Goal: Task Accomplishment & Management: Complete application form

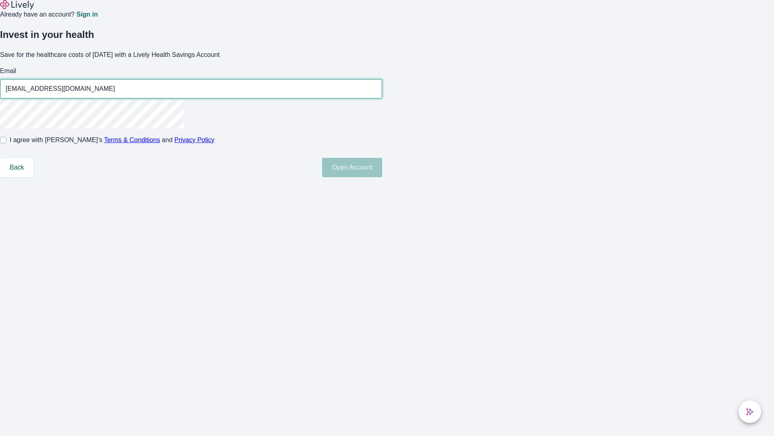
type input "[EMAIL_ADDRESS][DOMAIN_NAME]"
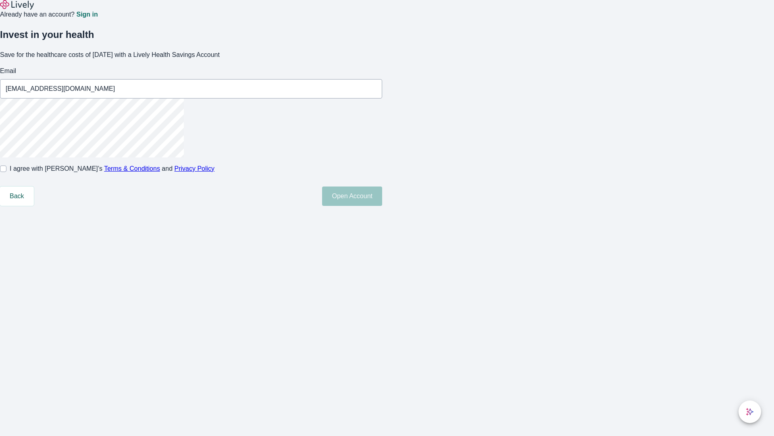
click at [6, 172] on input "I agree with Lively’s Terms & Conditions and Privacy Policy" at bounding box center [3, 168] width 6 height 6
checkbox input "true"
click at [382, 206] on button "Open Account" at bounding box center [352, 195] width 60 height 19
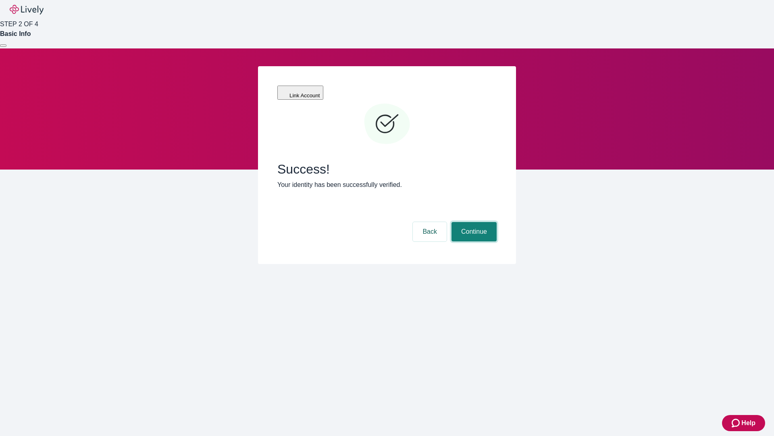
click at [473, 222] on button "Continue" at bounding box center [474, 231] width 45 height 19
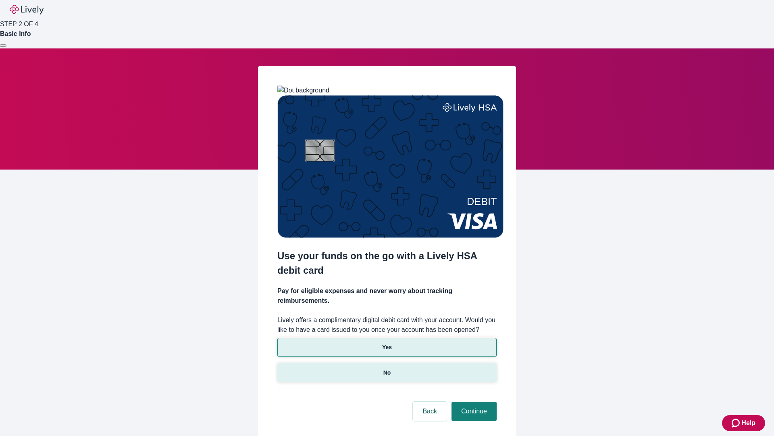
click at [387, 368] on p "No" at bounding box center [388, 372] width 8 height 8
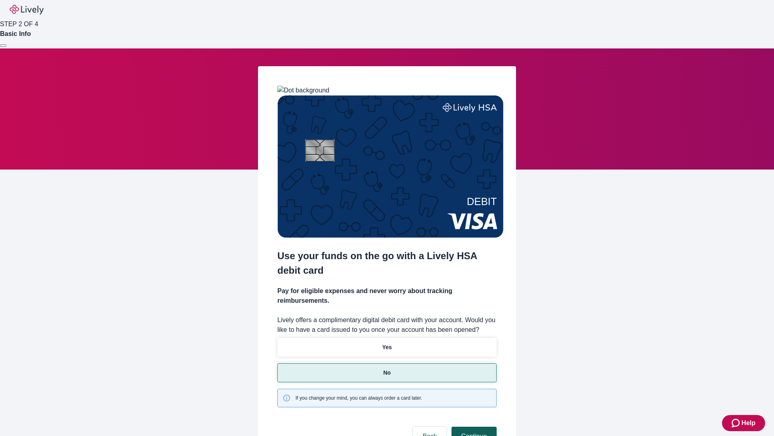
click at [473, 426] on button "Continue" at bounding box center [474, 435] width 45 height 19
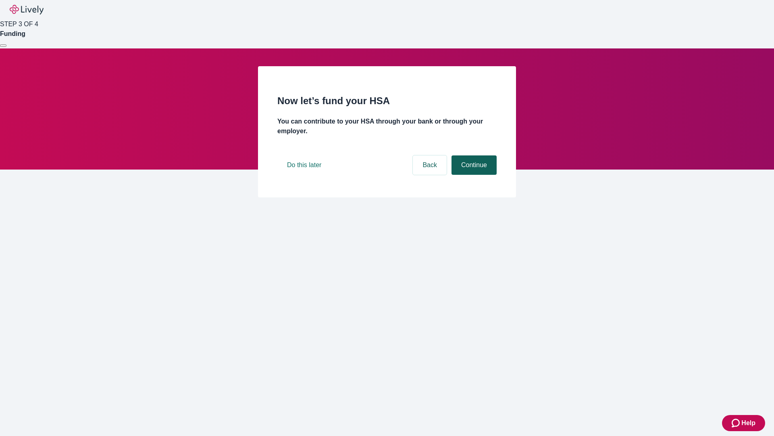
click at [473, 175] on button "Continue" at bounding box center [474, 164] width 45 height 19
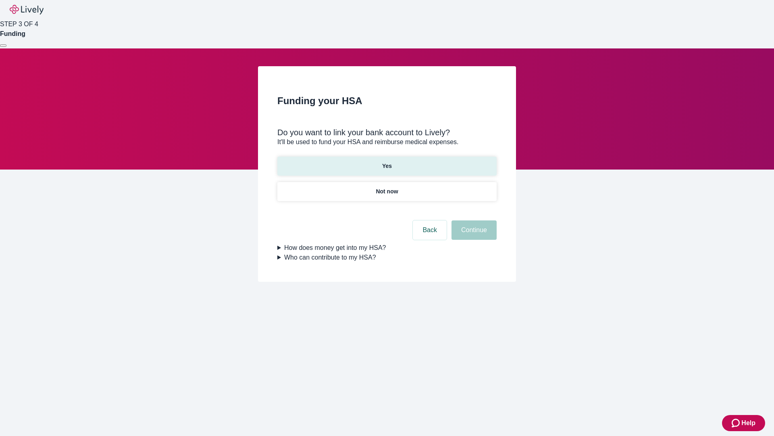
click at [387, 162] on p "Yes" at bounding box center [387, 166] width 10 height 8
click at [473, 220] on button "Continue" at bounding box center [474, 229] width 45 height 19
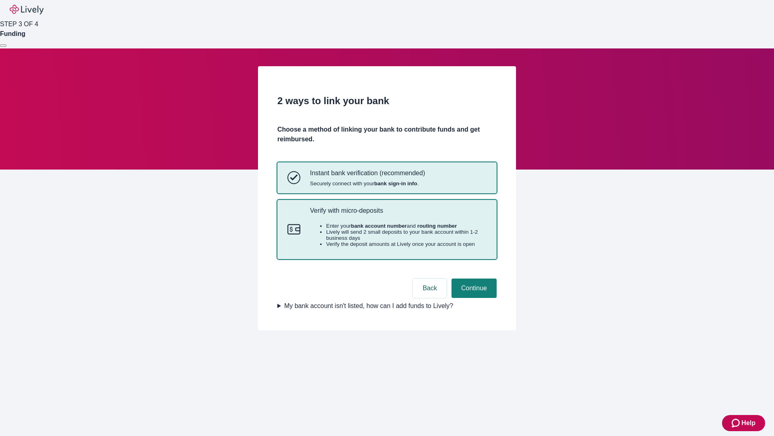
click at [398, 214] on p "Verify with micro-deposits" at bounding box center [398, 211] width 177 height 8
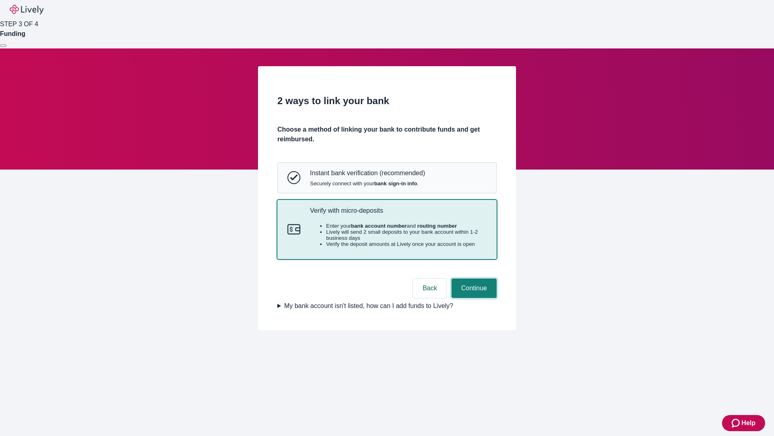
click at [473, 298] on button "Continue" at bounding box center [474, 287] width 45 height 19
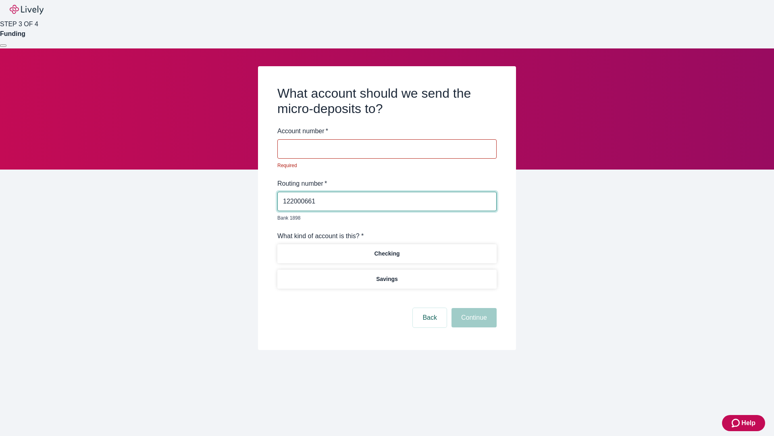
type input "122000661"
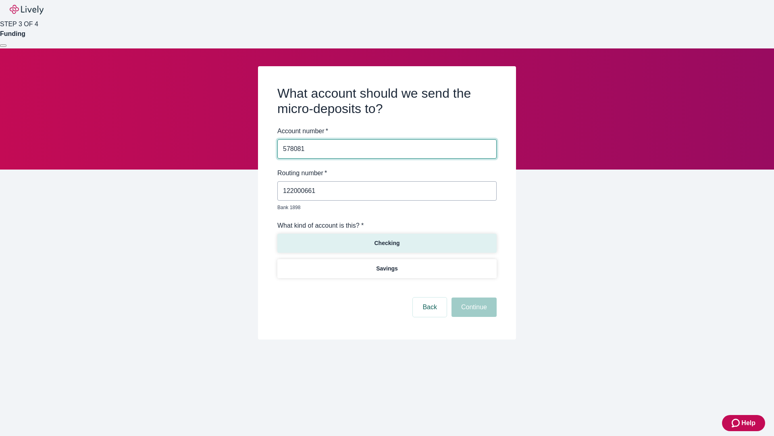
type input "578081"
click at [387, 239] on p "Checking" at bounding box center [386, 243] width 25 height 8
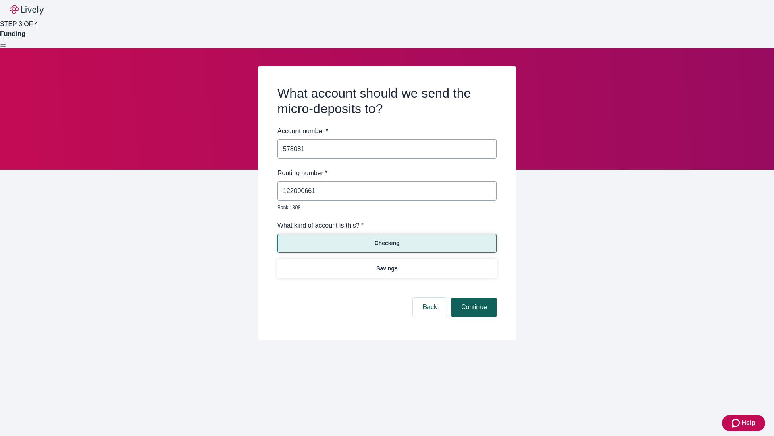
click at [473, 298] on button "Continue" at bounding box center [474, 306] width 45 height 19
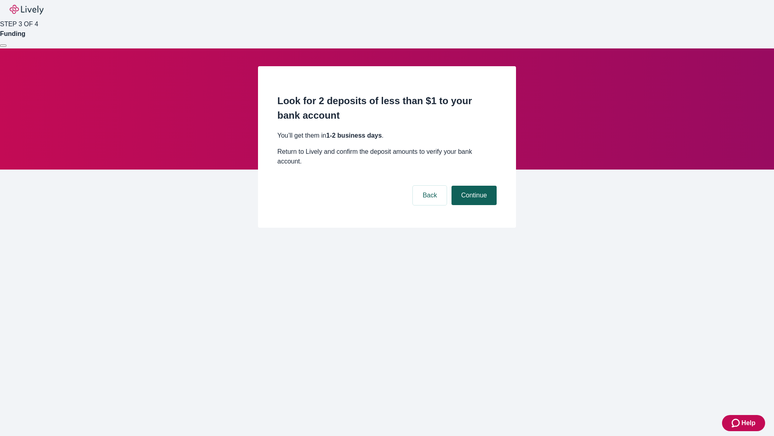
click at [473, 186] on button "Continue" at bounding box center [474, 195] width 45 height 19
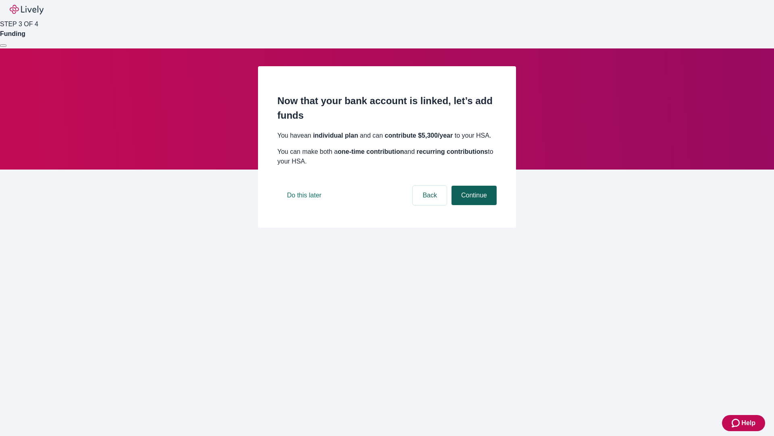
click at [473, 205] on button "Continue" at bounding box center [474, 195] width 45 height 19
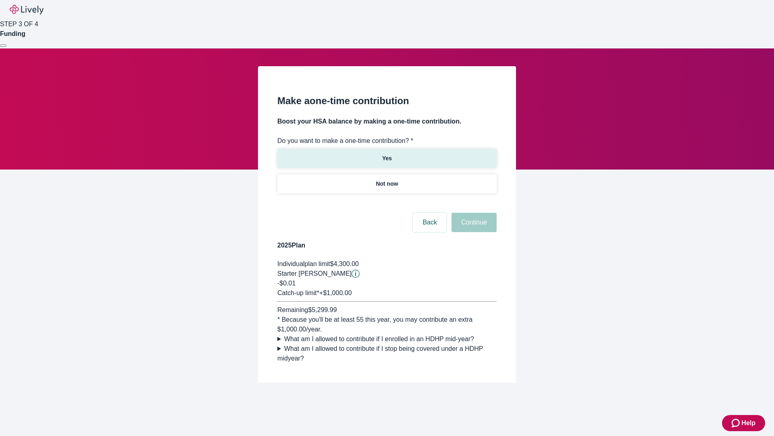
click at [387, 154] on p "Yes" at bounding box center [387, 158] width 10 height 8
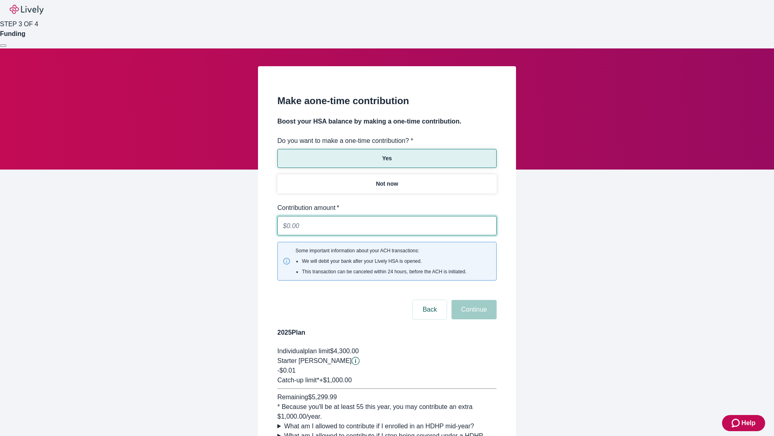
type input "0.01"
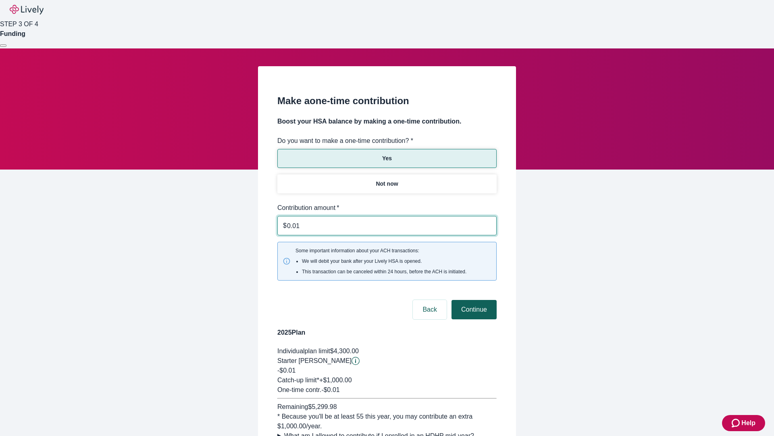
click at [473, 300] on button "Continue" at bounding box center [474, 309] width 45 height 19
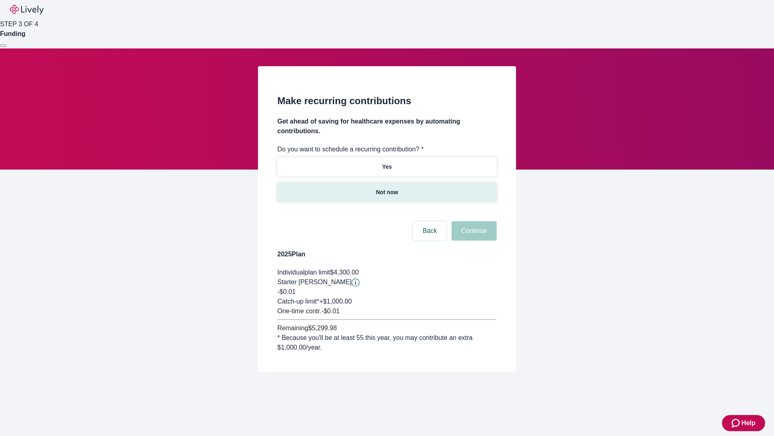
click at [387, 188] on p "Not now" at bounding box center [387, 192] width 22 height 8
click at [473, 221] on button "Continue" at bounding box center [474, 230] width 45 height 19
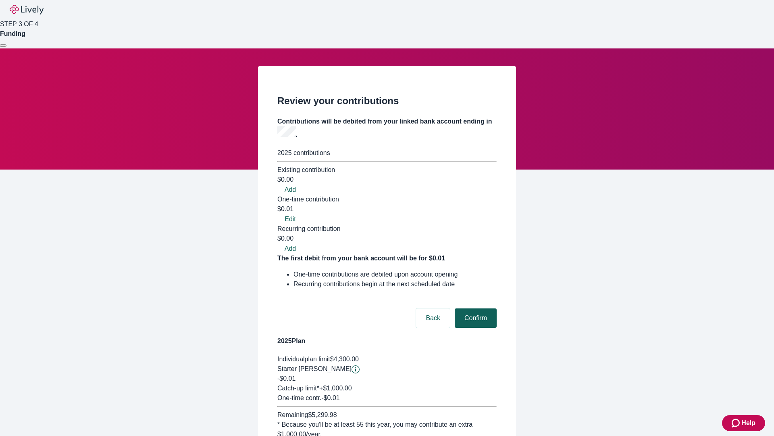
click at [475, 308] on button "Confirm" at bounding box center [476, 317] width 42 height 19
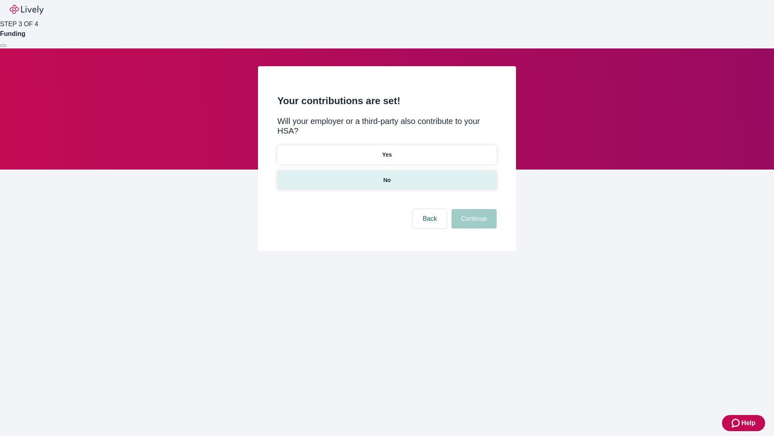
click at [387, 176] on p "No" at bounding box center [388, 180] width 8 height 8
click at [473, 209] on button "Continue" at bounding box center [474, 218] width 45 height 19
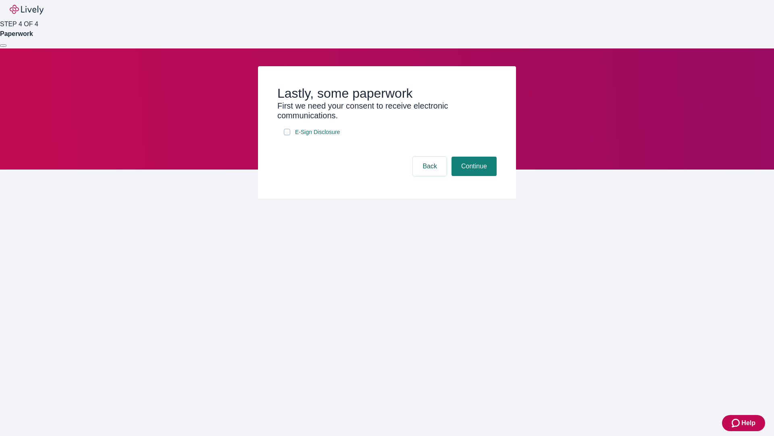
click at [287, 135] on input "E-Sign Disclosure" at bounding box center [287, 132] width 6 height 6
checkbox input "true"
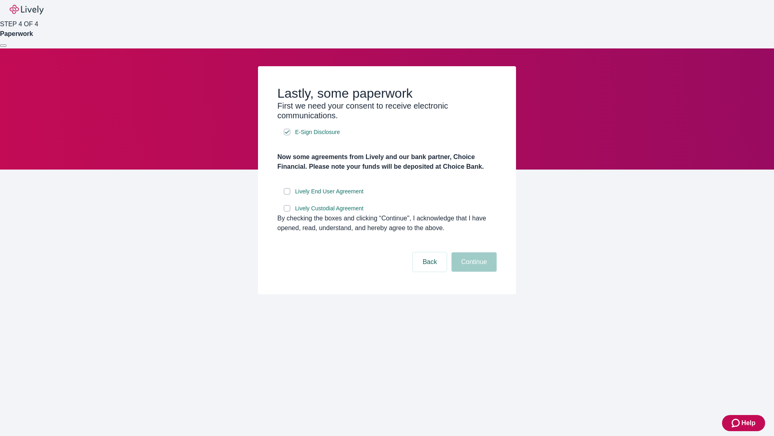
click at [287, 194] on input "Lively End User Agreement" at bounding box center [287, 191] width 6 height 6
checkbox input "true"
click at [287, 211] on input "Lively Custodial Agreement" at bounding box center [287, 208] width 6 height 6
checkbox input "true"
click at [473, 271] on button "Continue" at bounding box center [474, 261] width 45 height 19
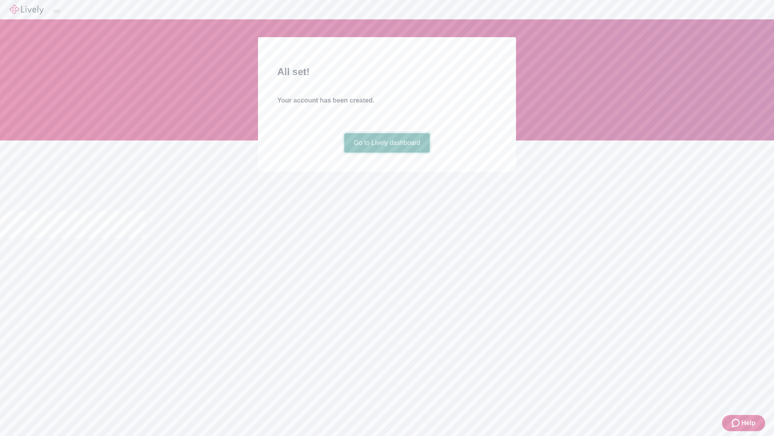
click at [387, 152] on link "Go to Lively dashboard" at bounding box center [387, 142] width 86 height 19
